Goal: Subscribe to service/newsletter

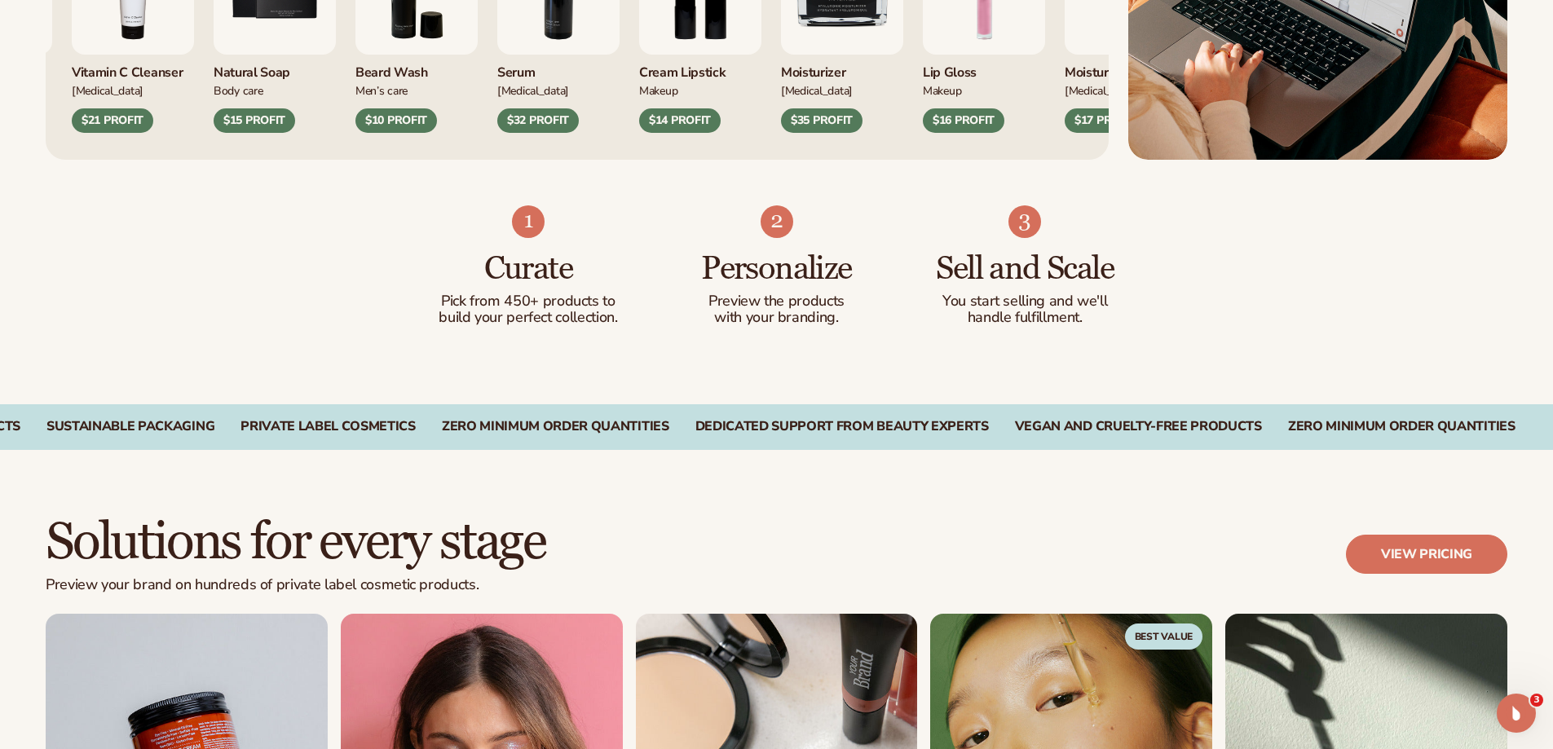
scroll to position [897, 0]
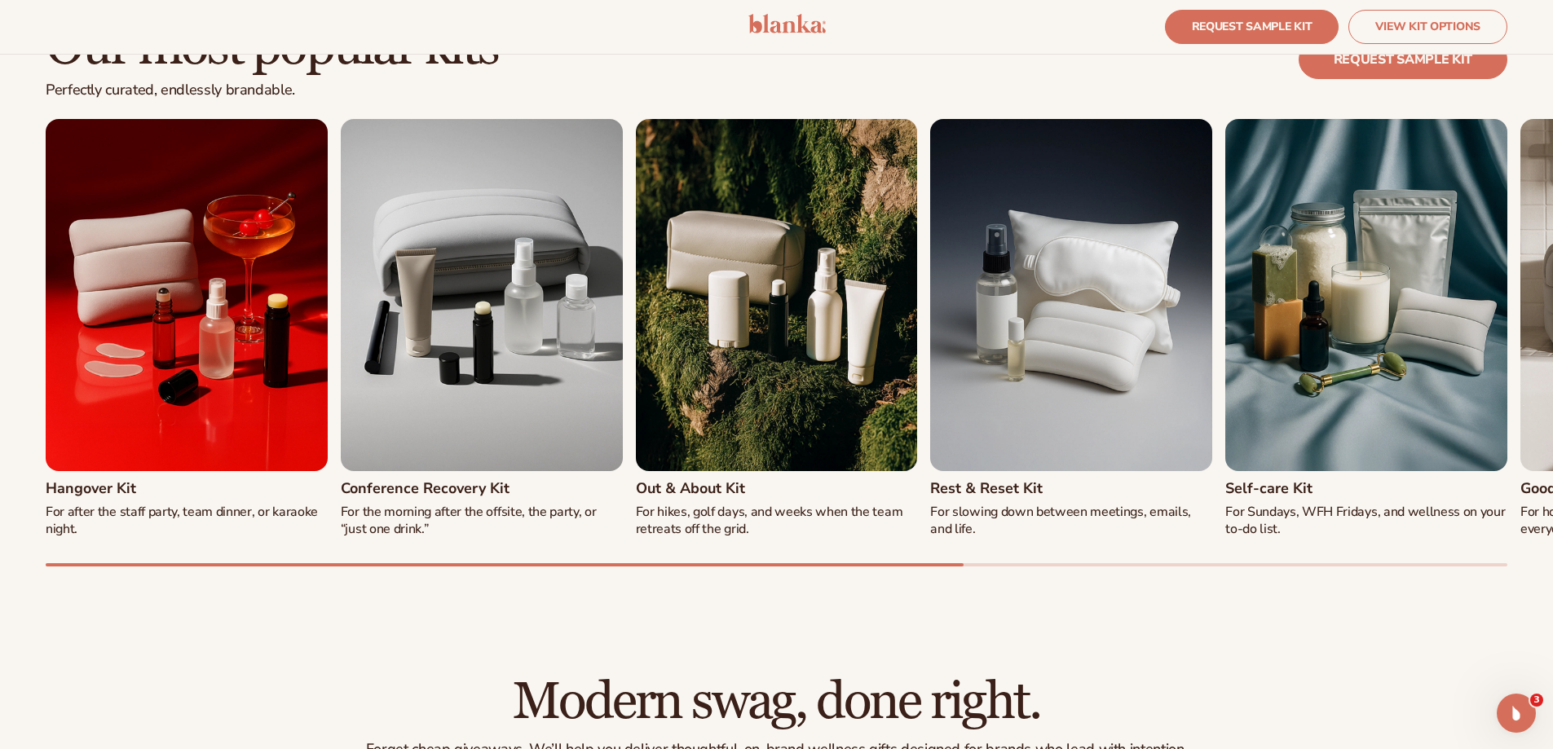
scroll to position [1875, 0]
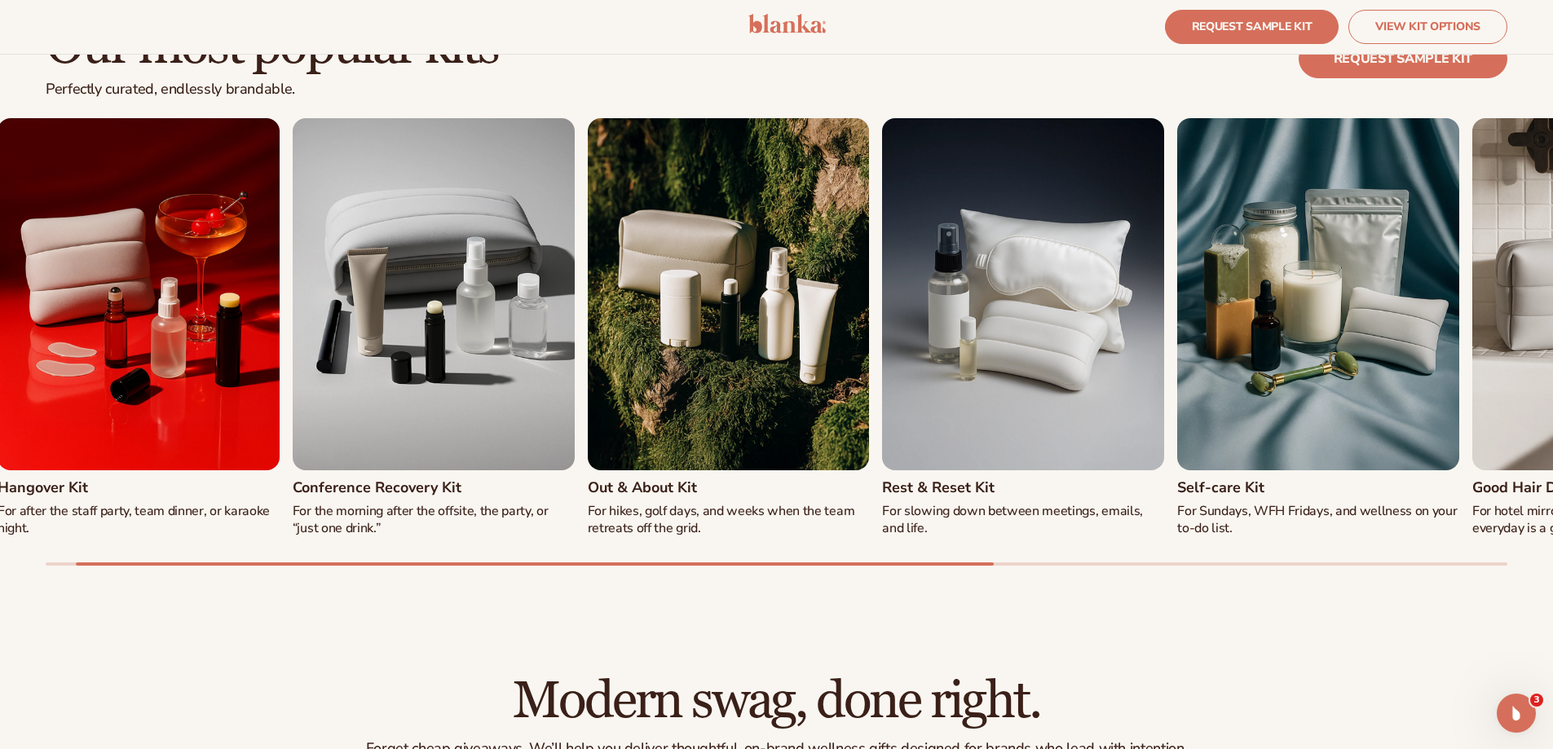
click at [270, 400] on div "Hangover Kit For after the staff party, team dinner, or karaoke night. Conferen…" at bounding box center [729, 327] width 1462 height 419
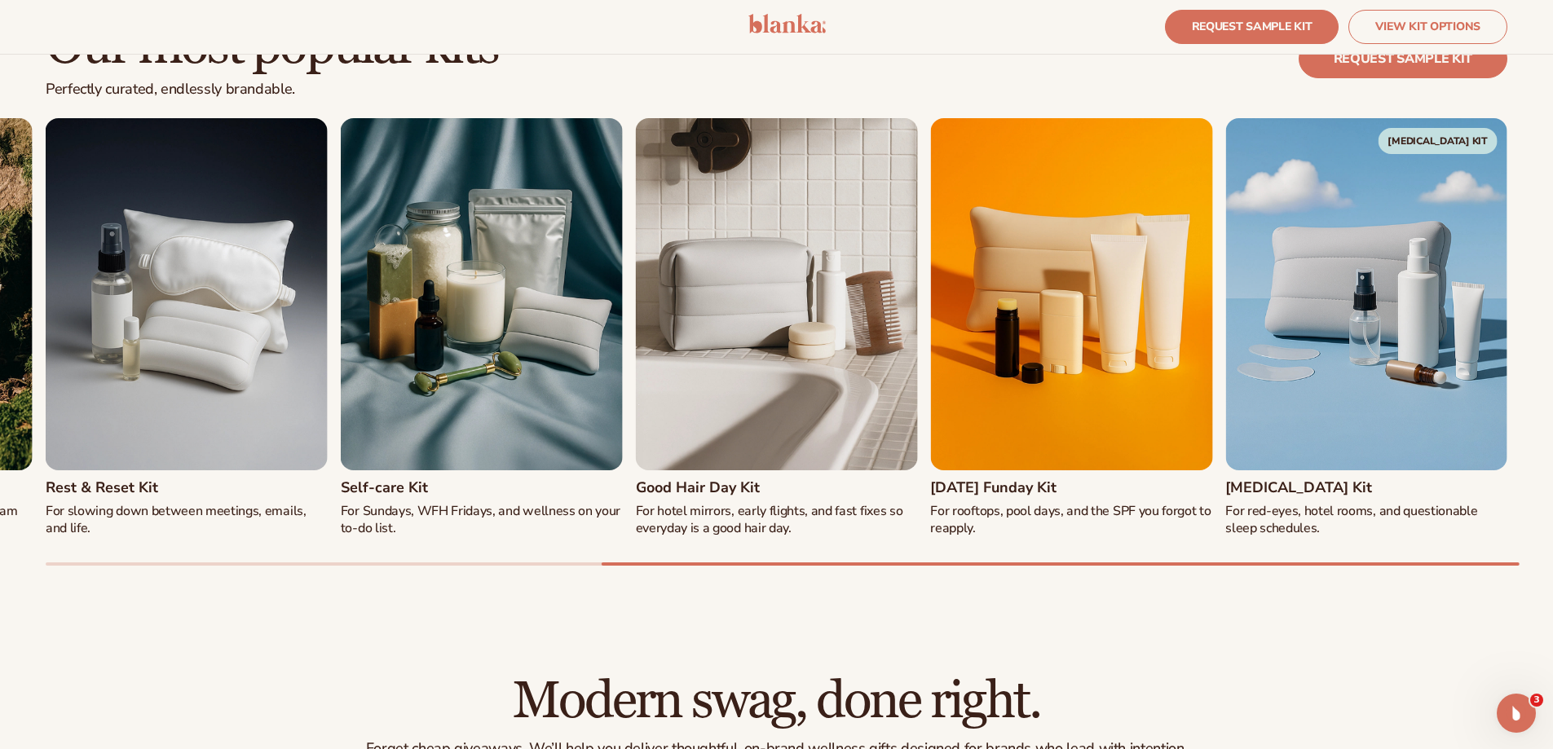
click at [328, 387] on img "4 / 8" at bounding box center [187, 294] width 282 height 352
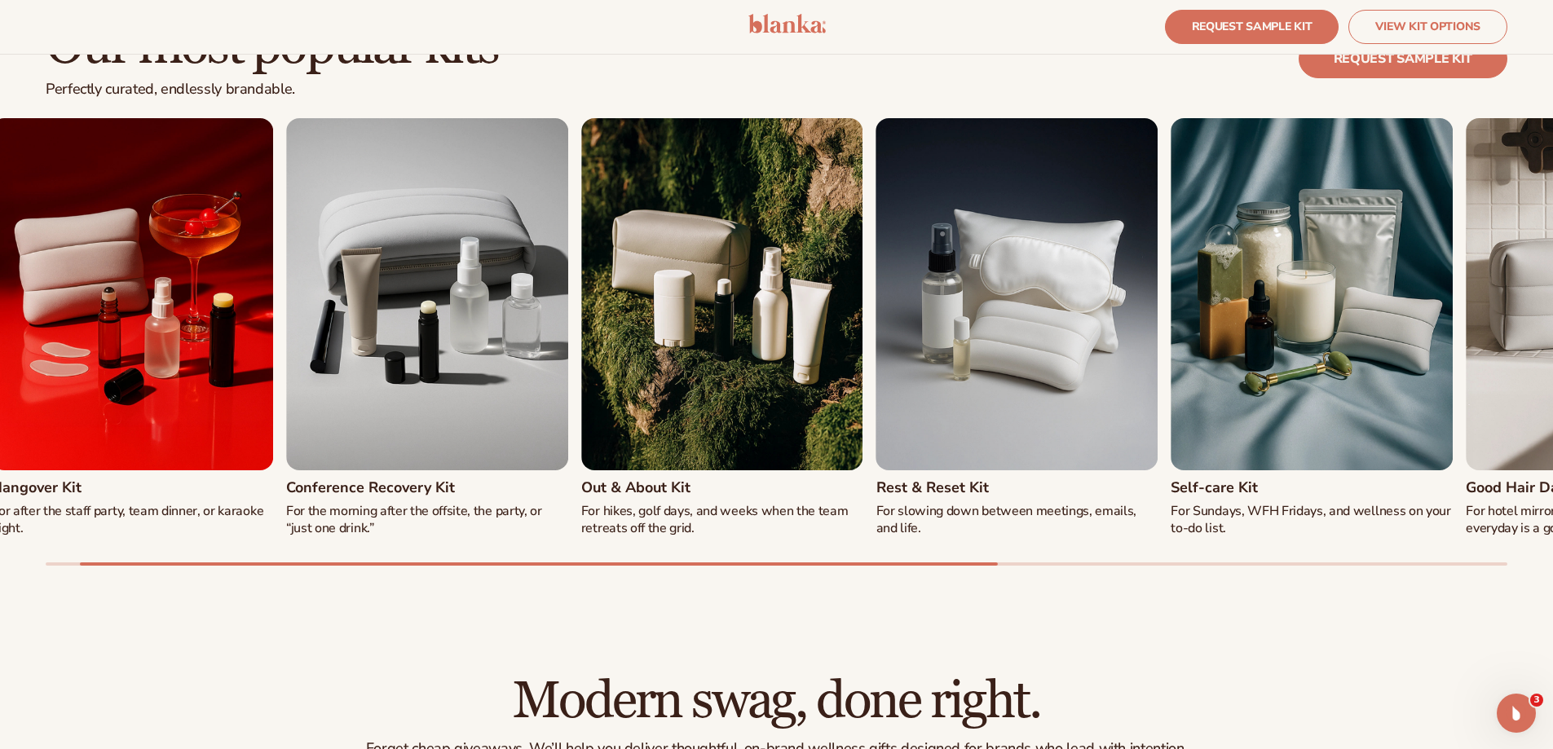
click at [864, 394] on img "3 / 8" at bounding box center [722, 294] width 282 height 352
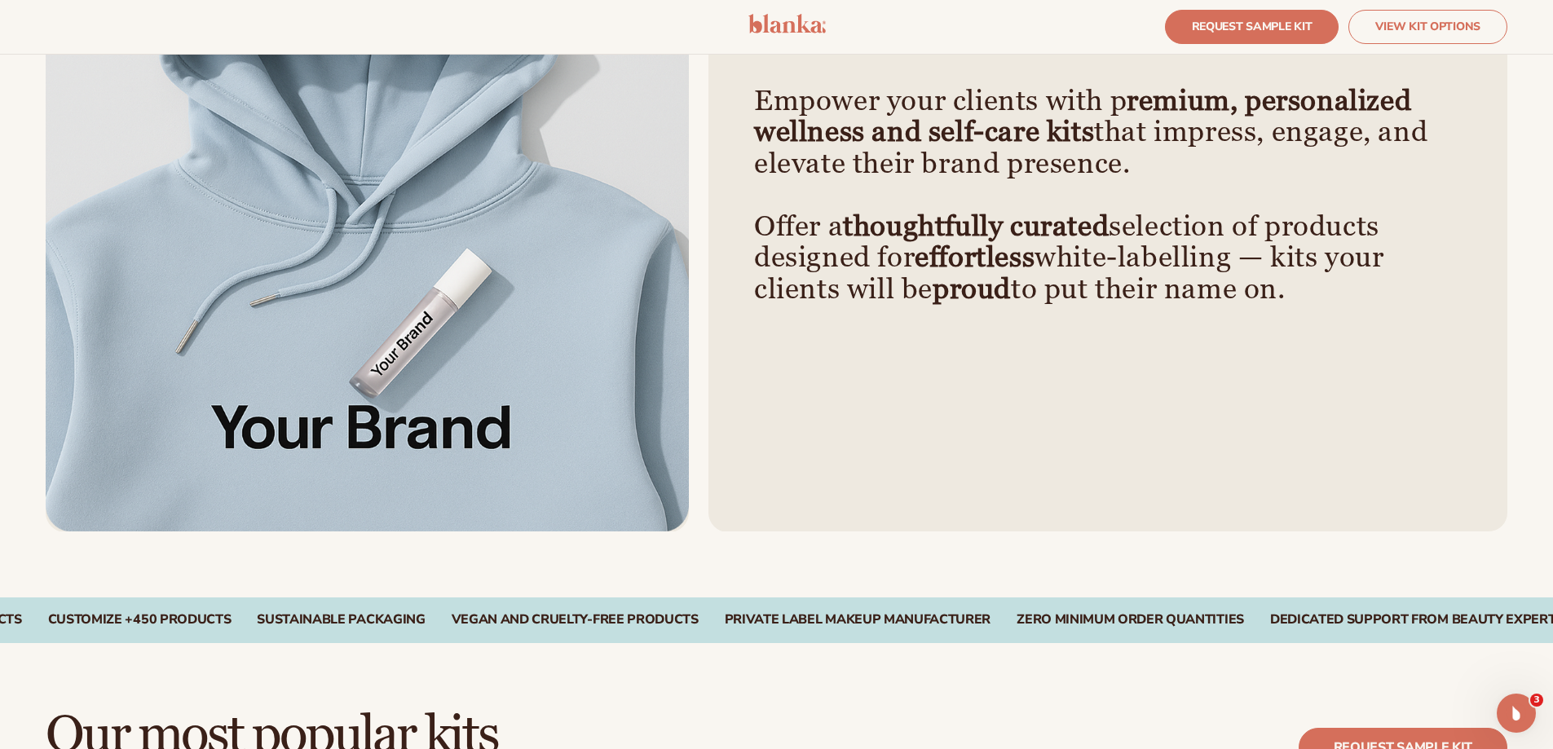
scroll to position [1215, 0]
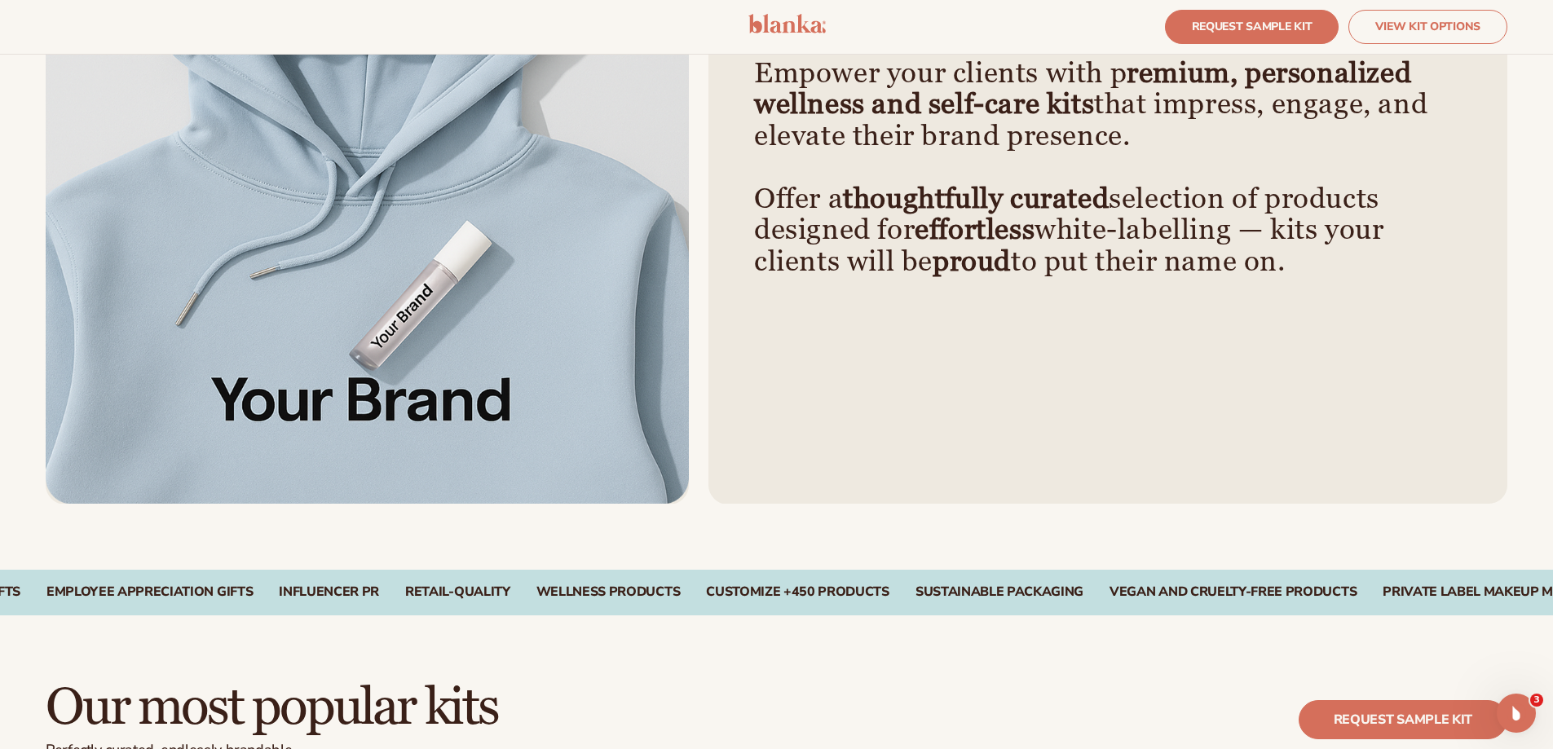
scroll to position [1215, 0]
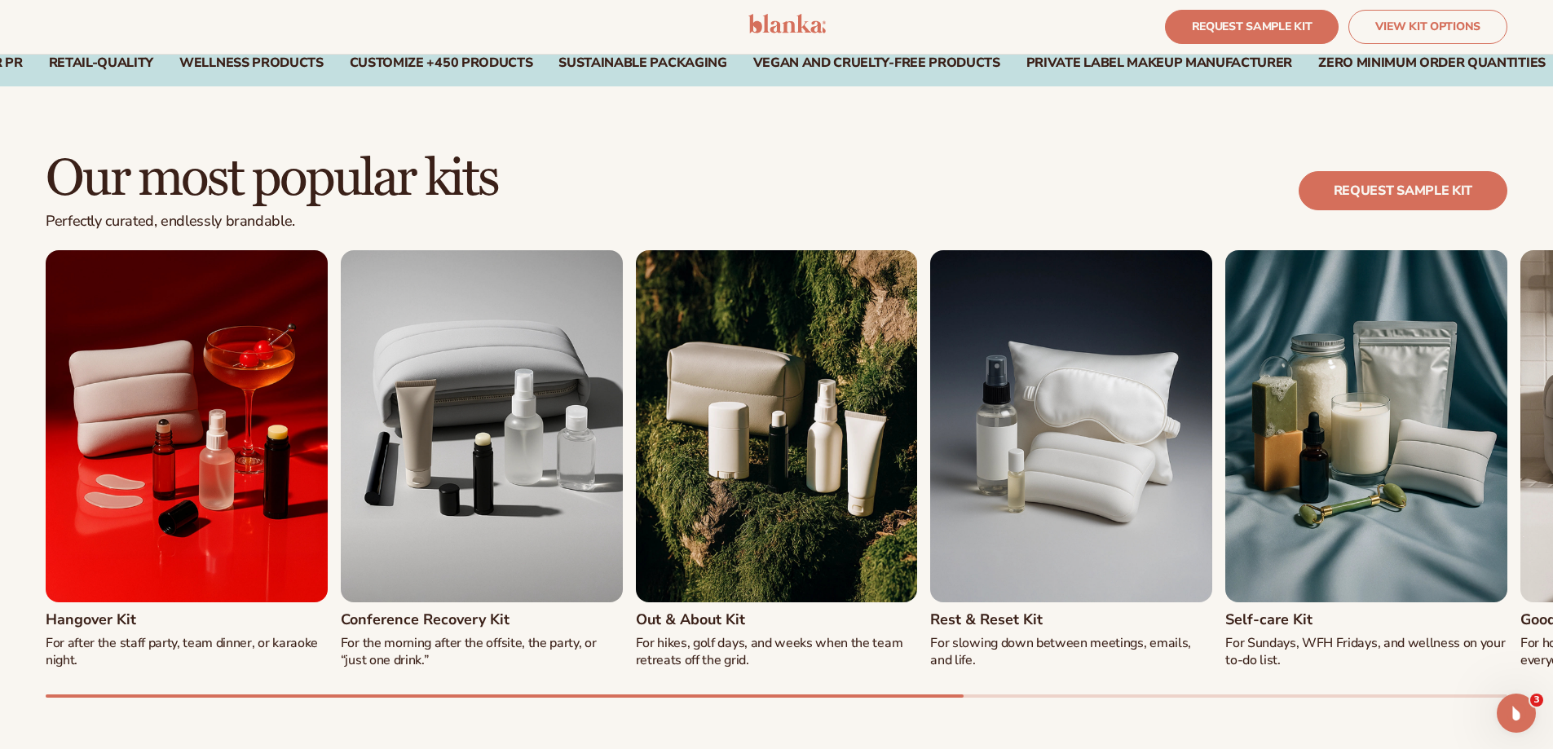
scroll to position [1875, 0]
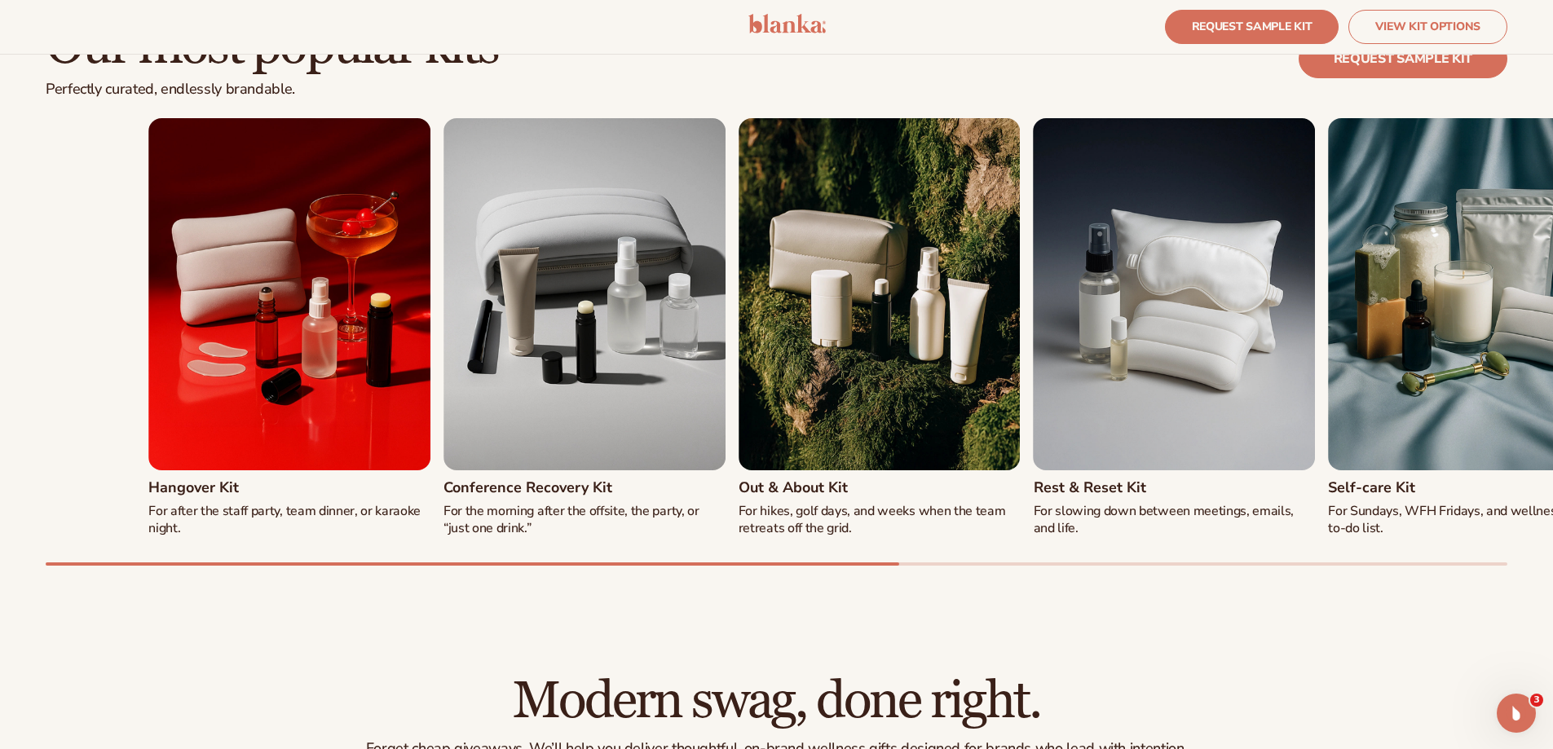
click at [1239, 538] on div "Hangover Kit For after the staff party, team dinner, or karaoke night. Conferen…" at bounding box center [777, 342] width 1462 height 448
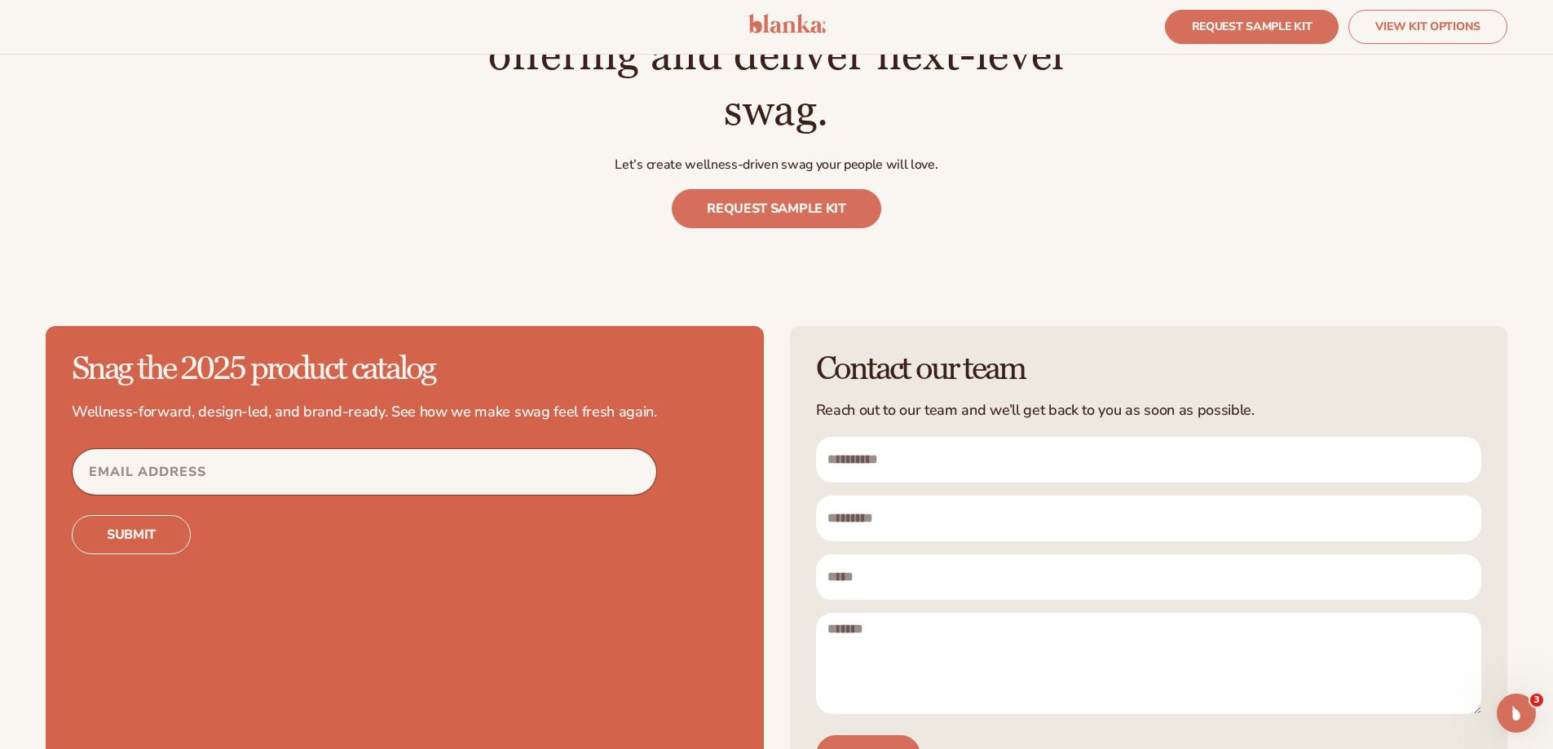
scroll to position [4974, 0]
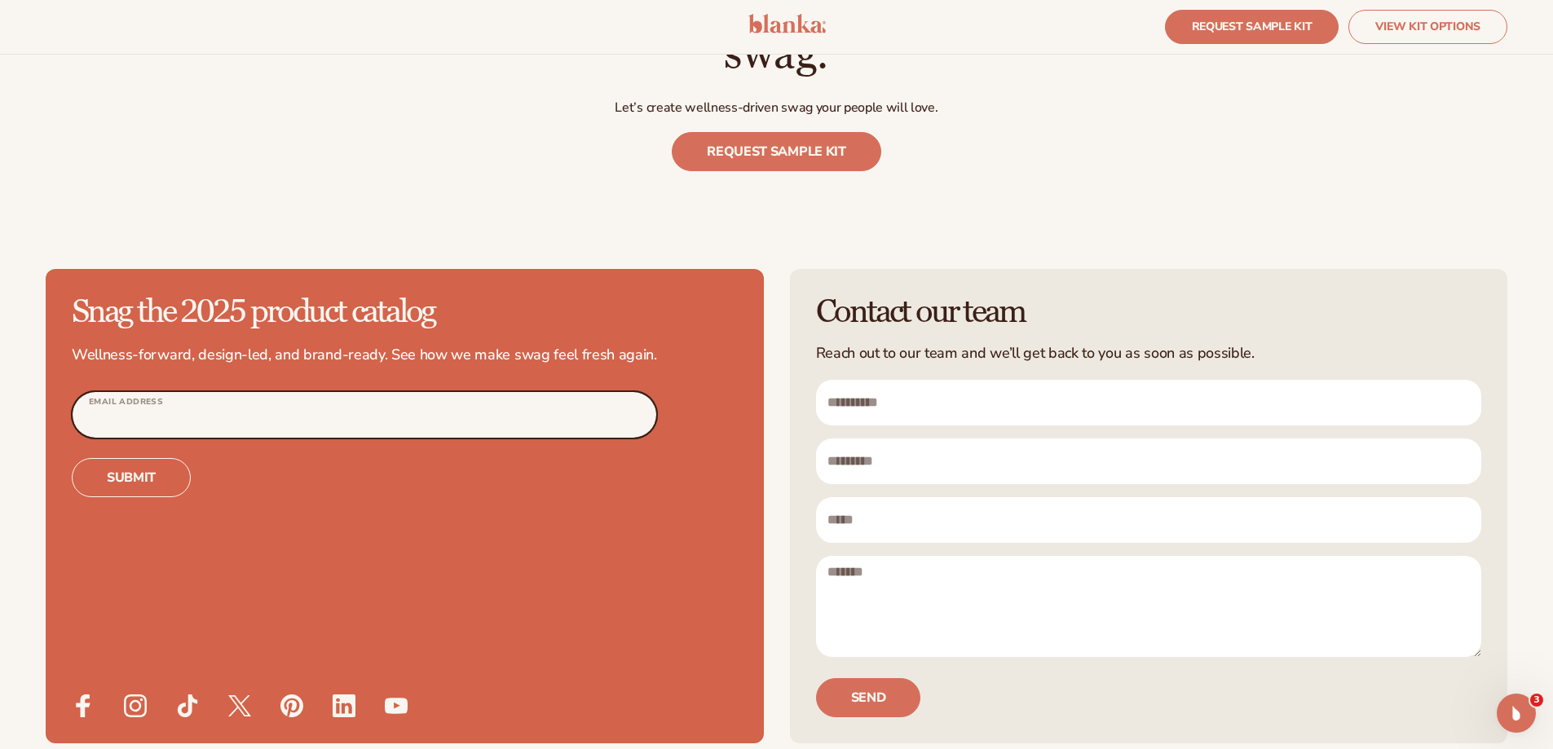
click at [445, 392] on input "Email Address" at bounding box center [365, 415] width 584 height 46
type input "**********"
click at [152, 458] on button "Submit" at bounding box center [131, 477] width 119 height 39
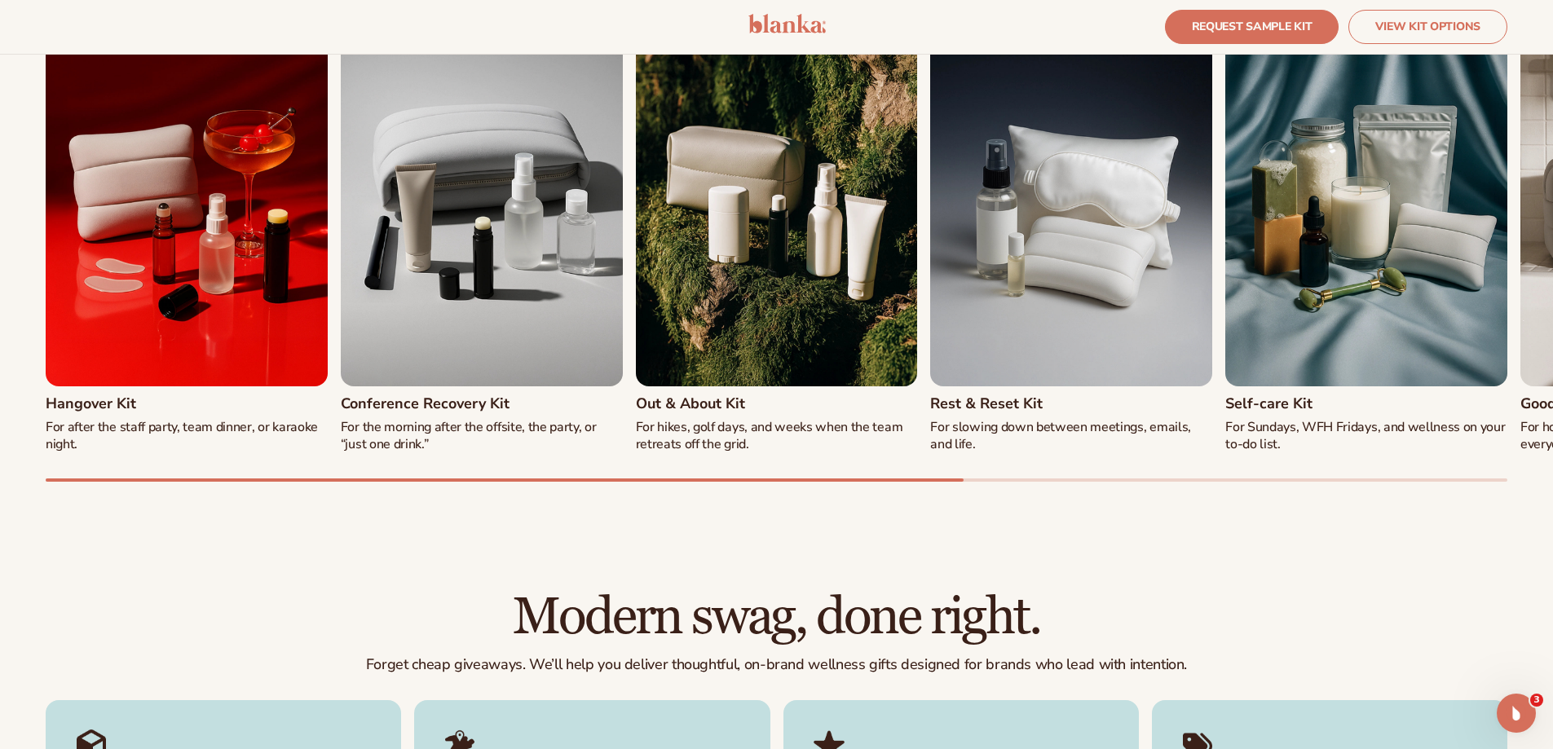
scroll to position [1712, 0]
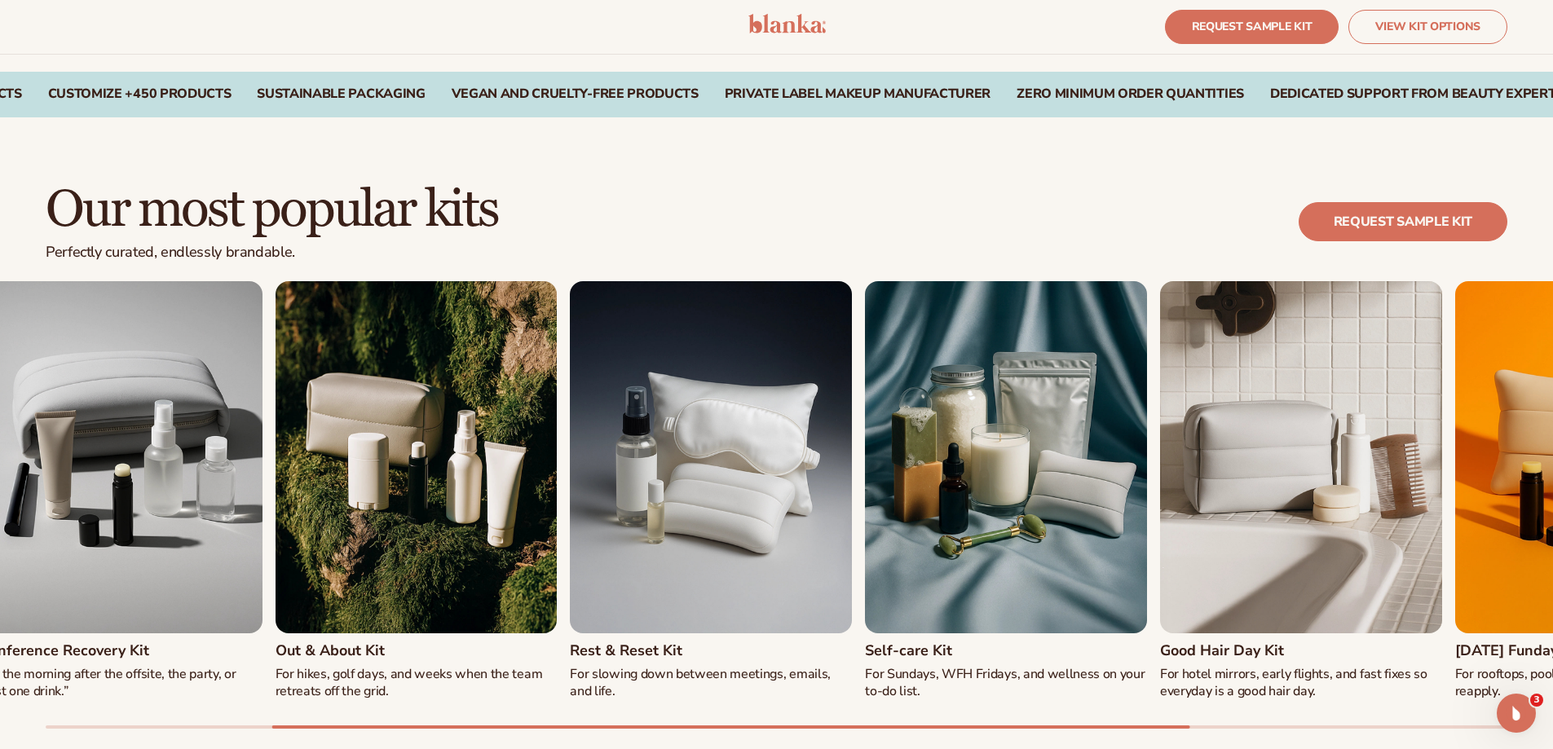
click at [1147, 435] on div "Hangover Kit For after the staff party, team dinner, or karaoke night. Conferen…" at bounding box center [416, 490] width 1462 height 419
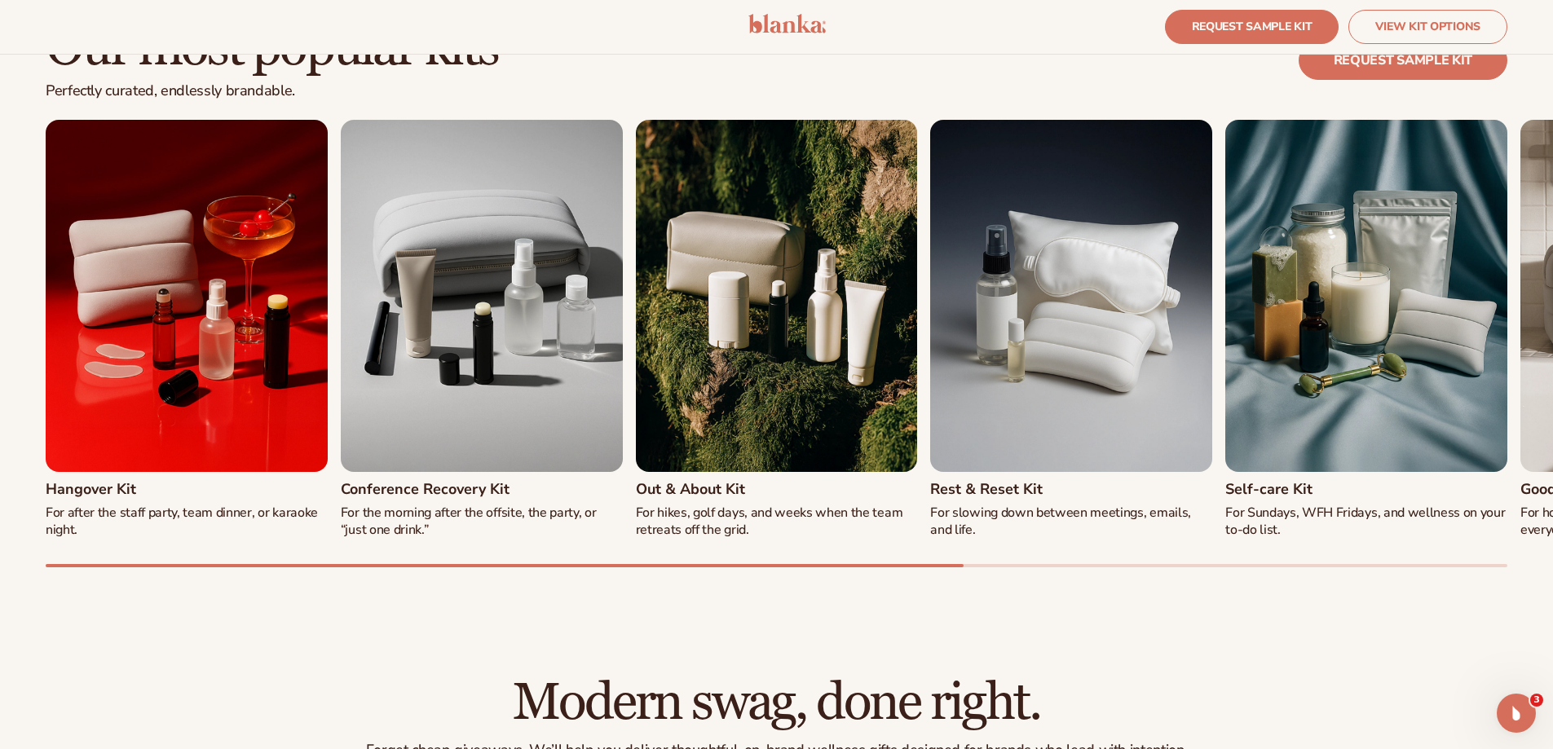
scroll to position [1875, 0]
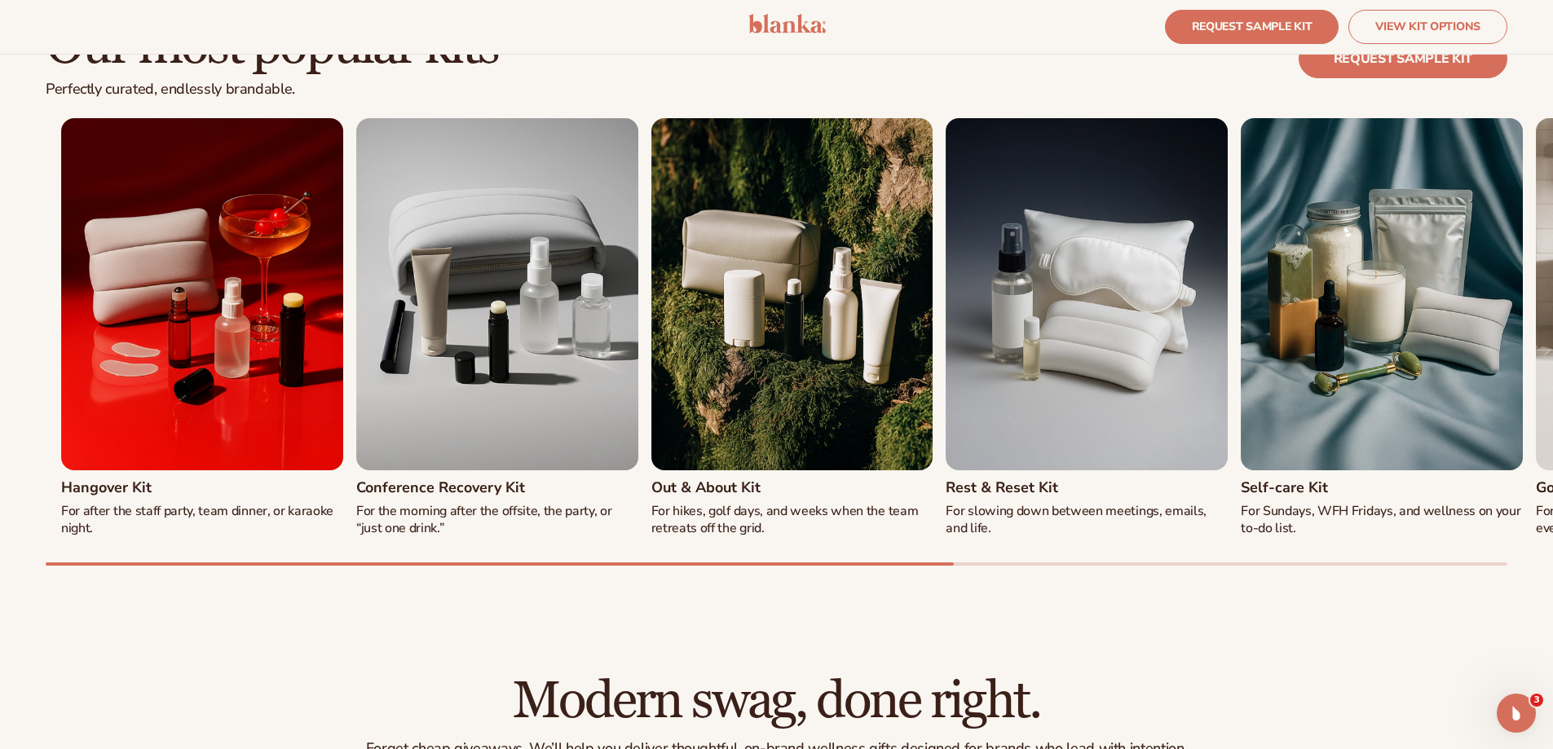
click at [1130, 352] on img "4 / 8" at bounding box center [1087, 294] width 282 height 352
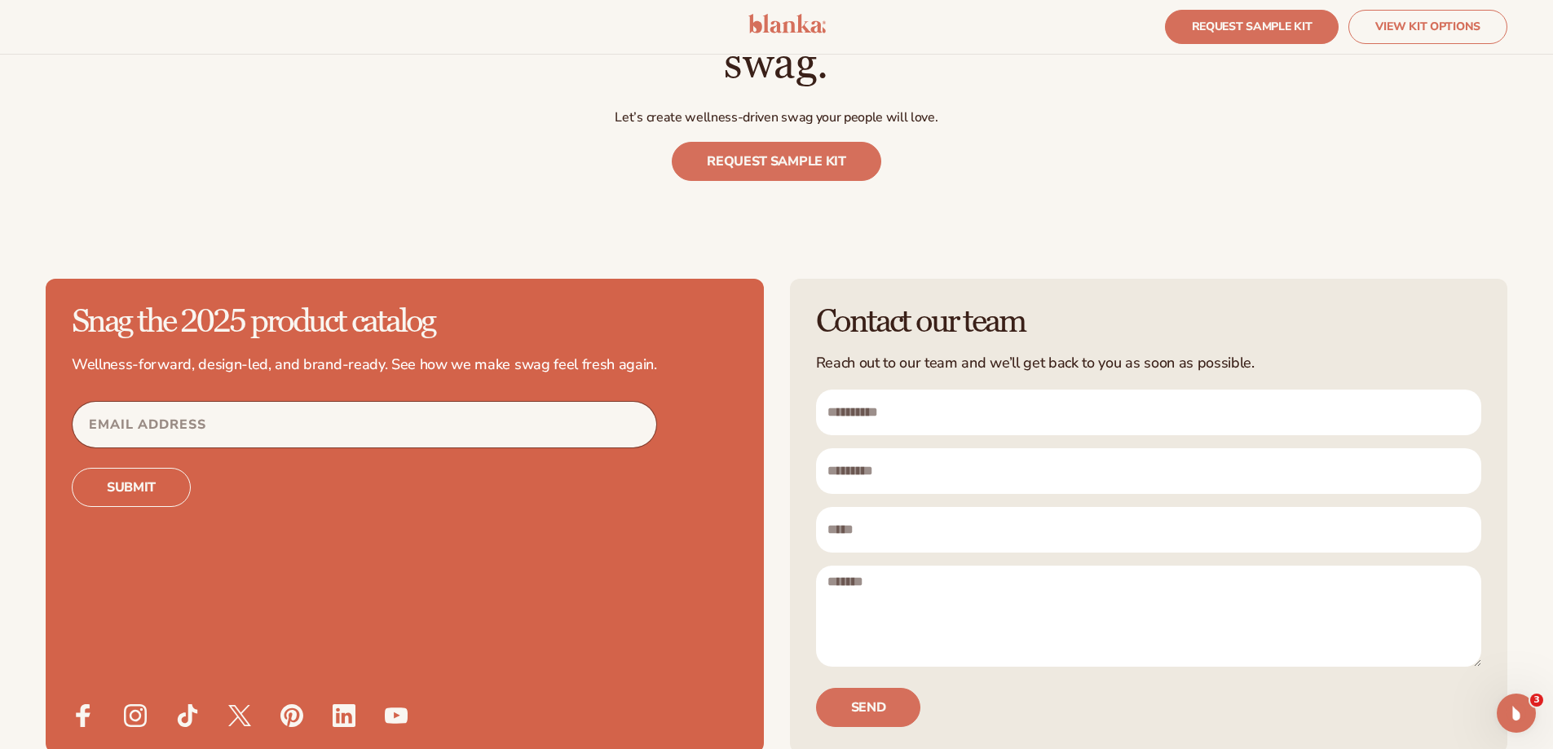
scroll to position [5055, 0]
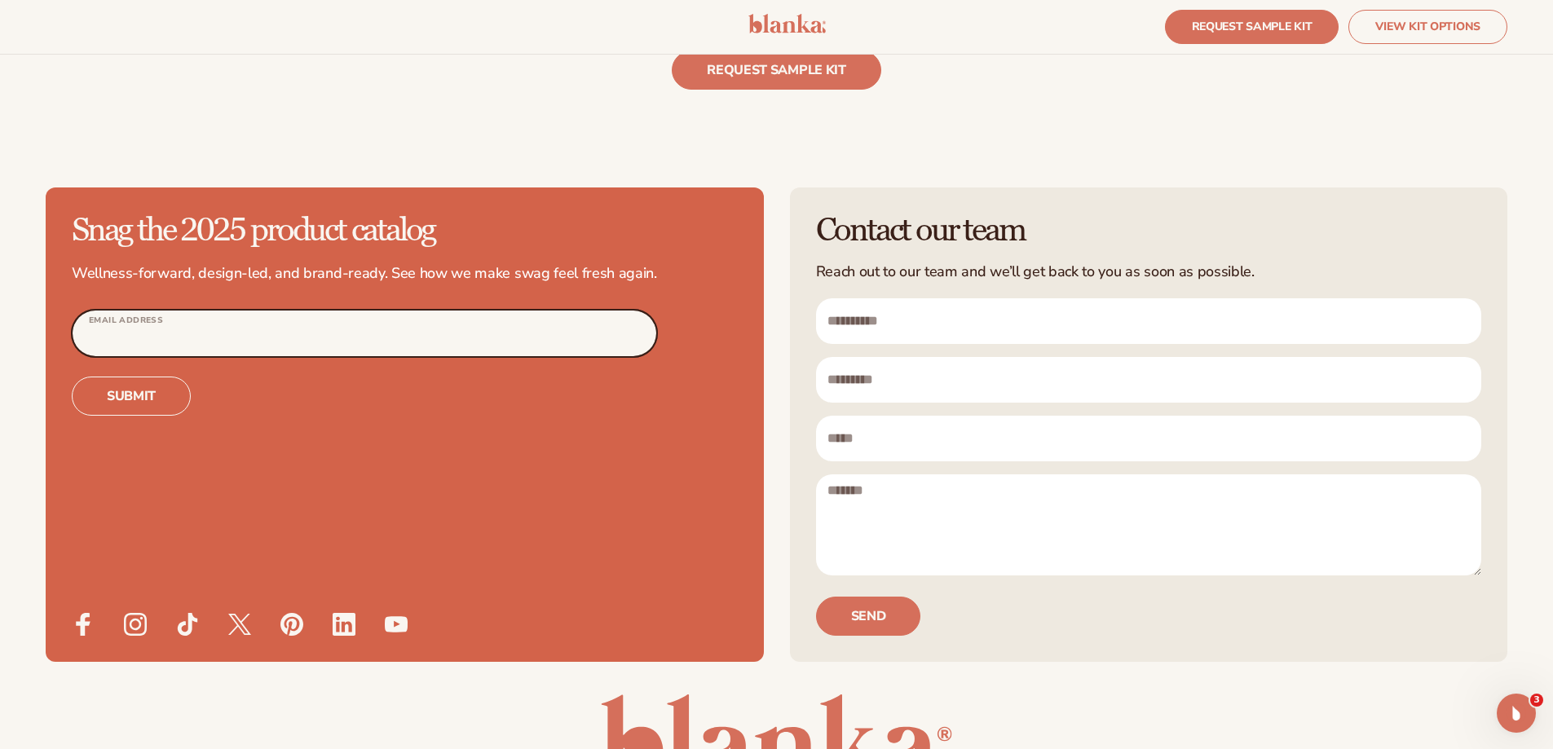
click at [467, 311] on input "Email Address" at bounding box center [365, 334] width 584 height 46
type input "**********"
click at [156, 377] on button "Submit" at bounding box center [131, 396] width 119 height 39
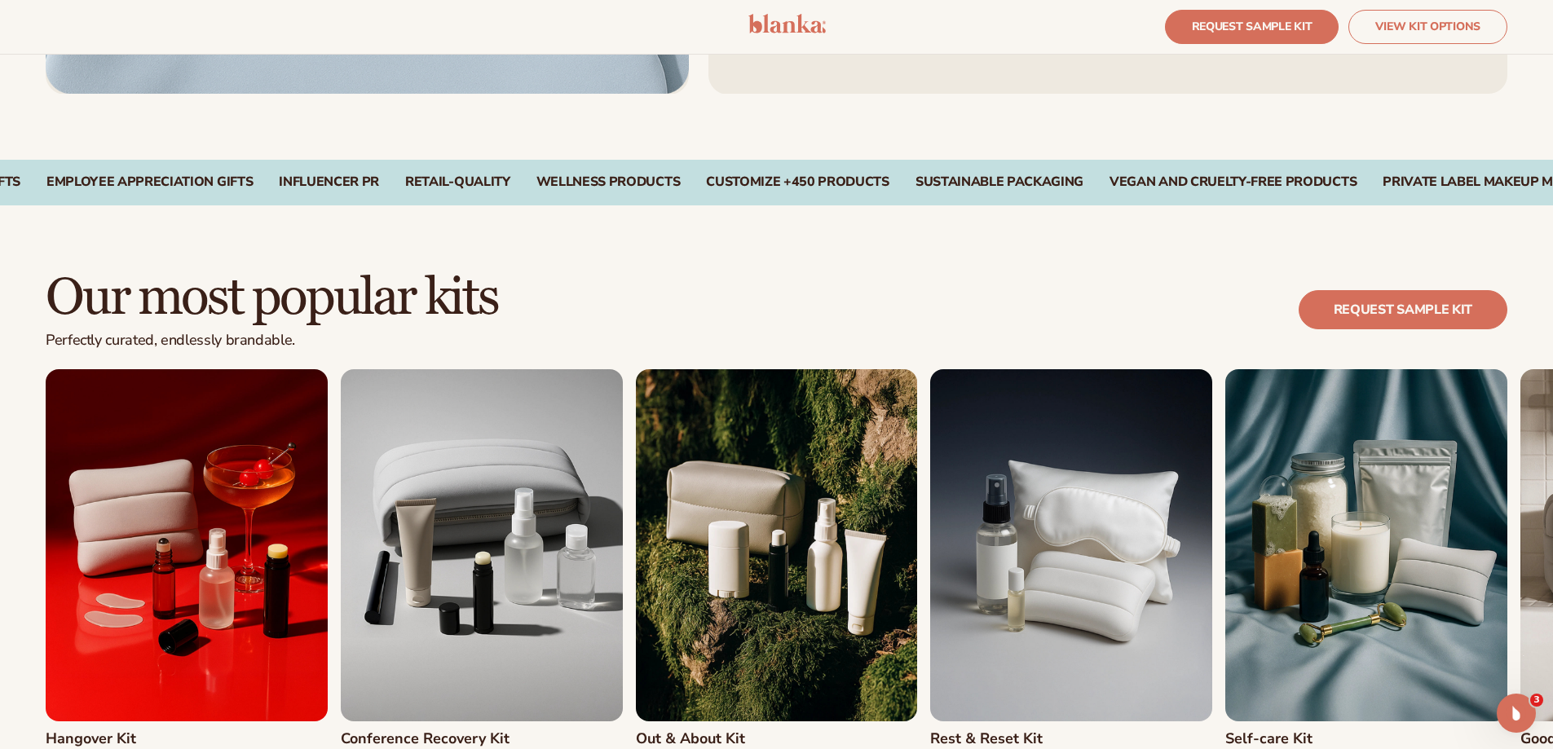
scroll to position [1549, 0]
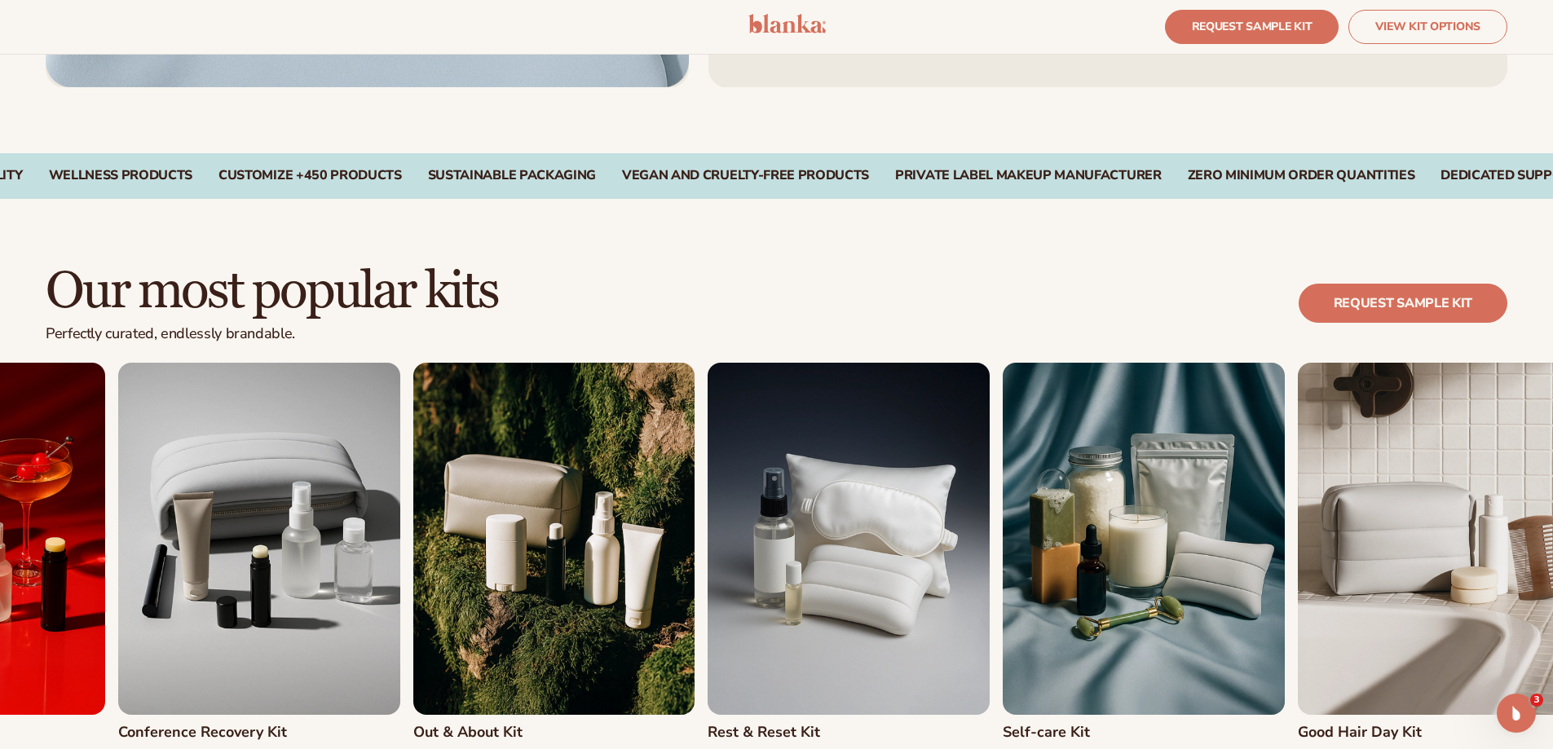
click at [404, 512] on div "Hangover Kit For after the staff party, team dinner, or karaoke night. Conferen…" at bounding box center [554, 572] width 1462 height 419
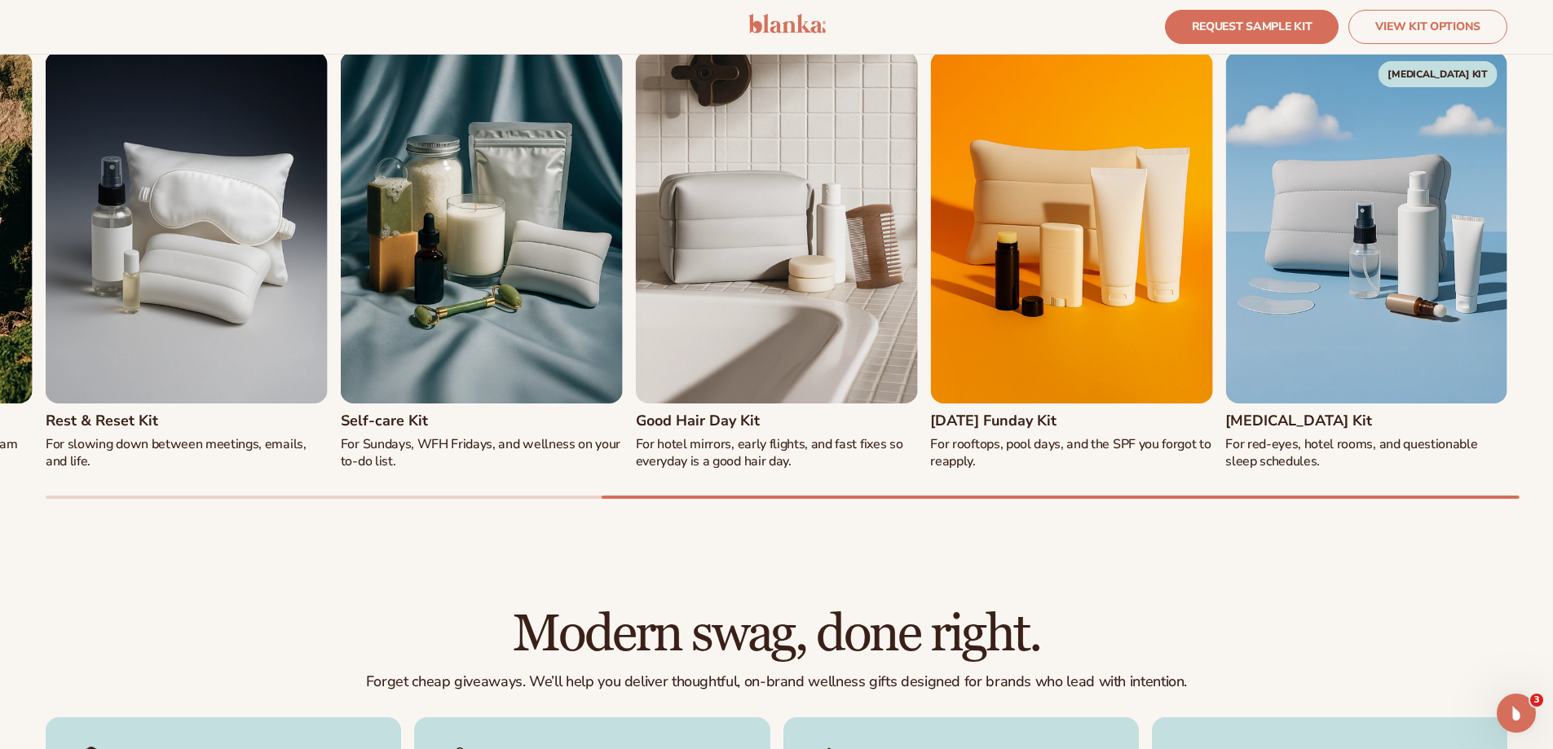
scroll to position [1957, 0]
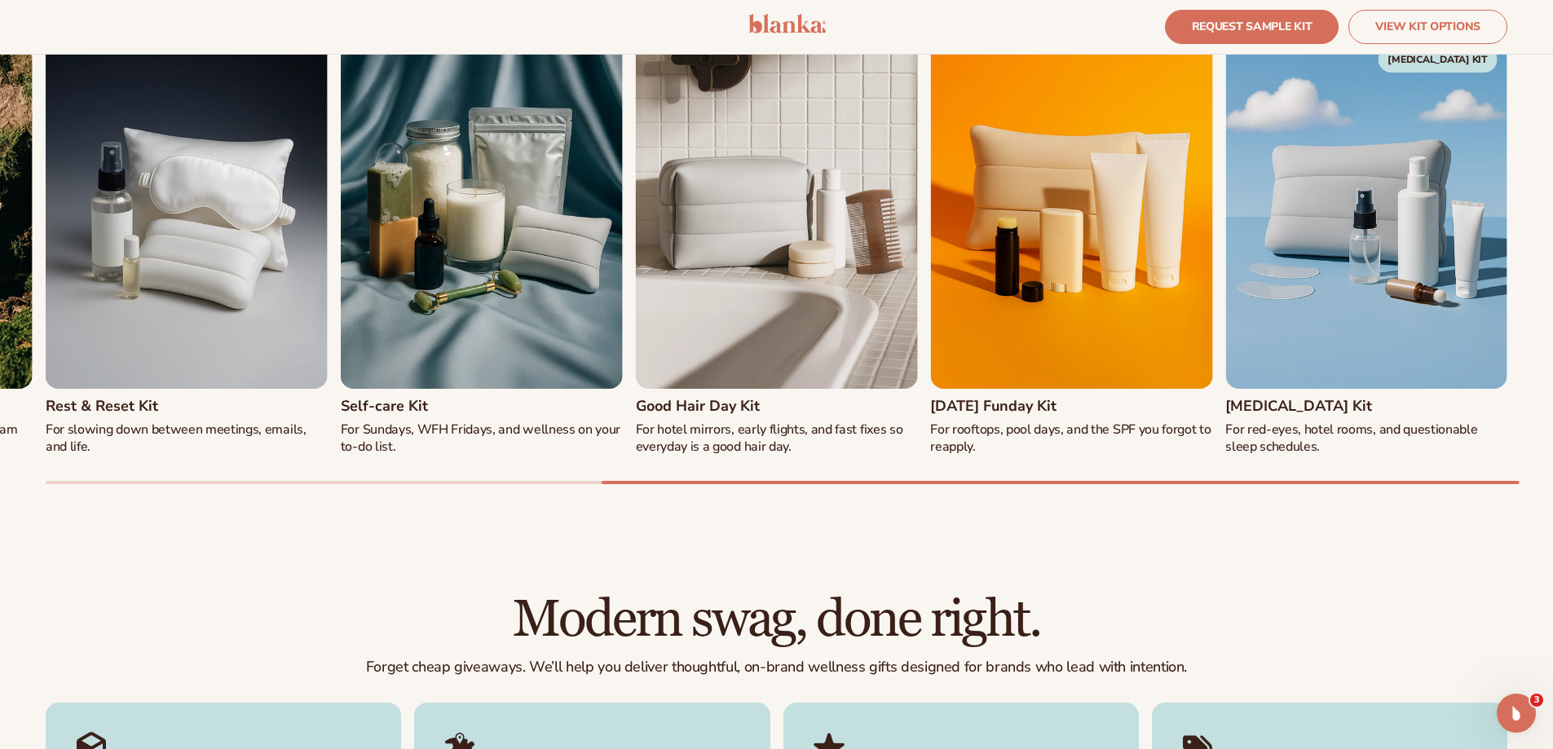
click at [918, 298] on img "6 / 8" at bounding box center [777, 213] width 282 height 352
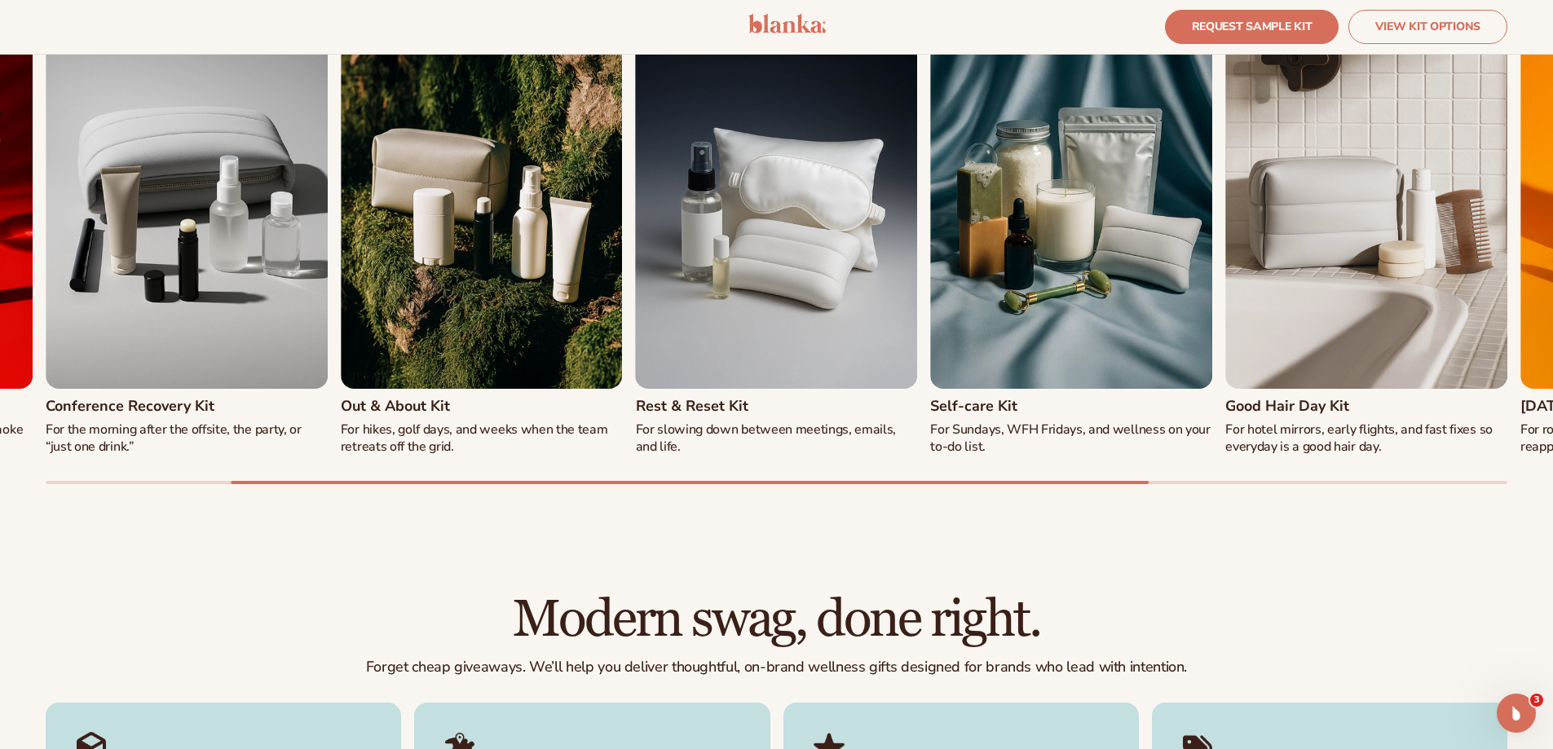
click at [1226, 336] on img "6 / 8" at bounding box center [1367, 213] width 282 height 352
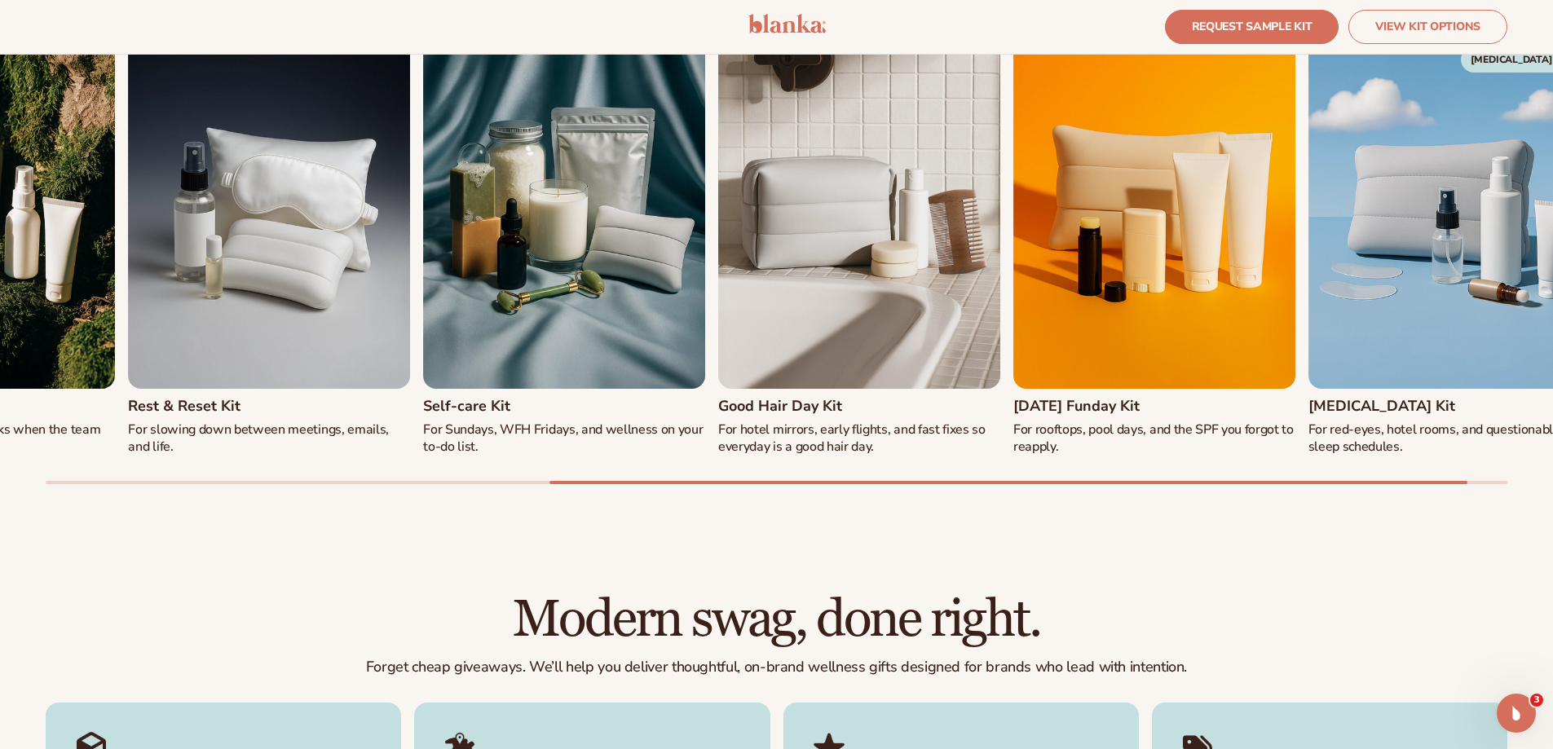
click at [1000, 355] on img "6 / 8" at bounding box center [859, 213] width 282 height 352
